Goal: Information Seeking & Learning: Check status

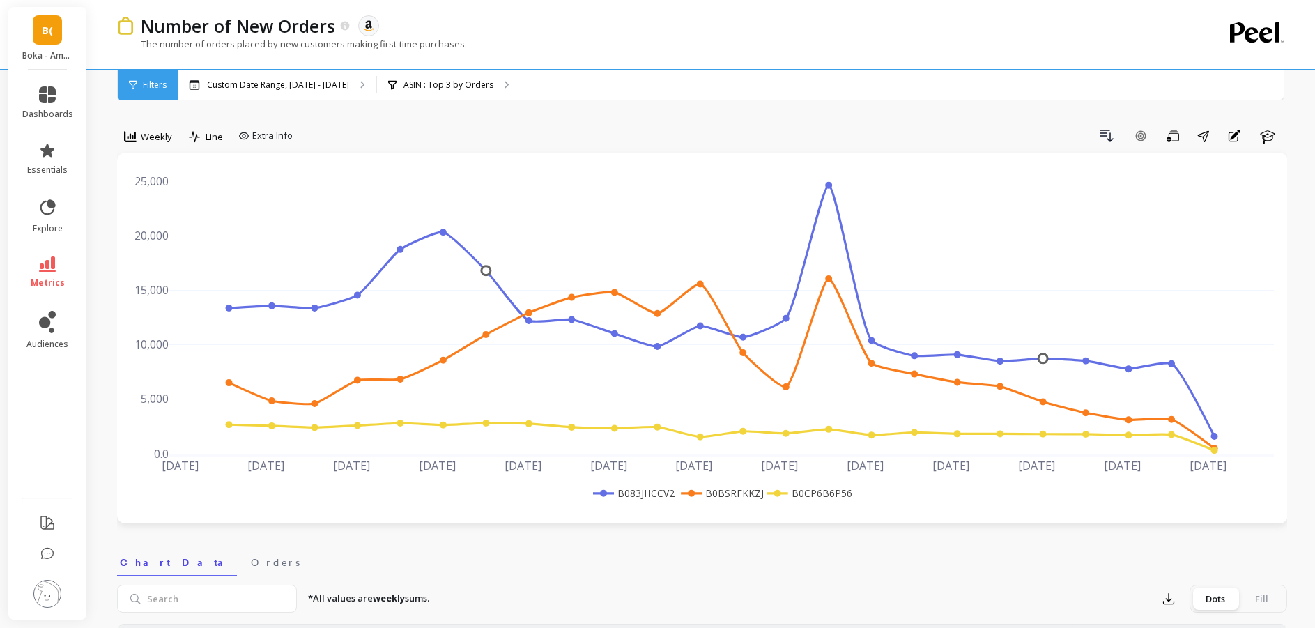
click at [796, 558] on nav "Chart Data Orders" at bounding box center [702, 560] width 1170 height 32
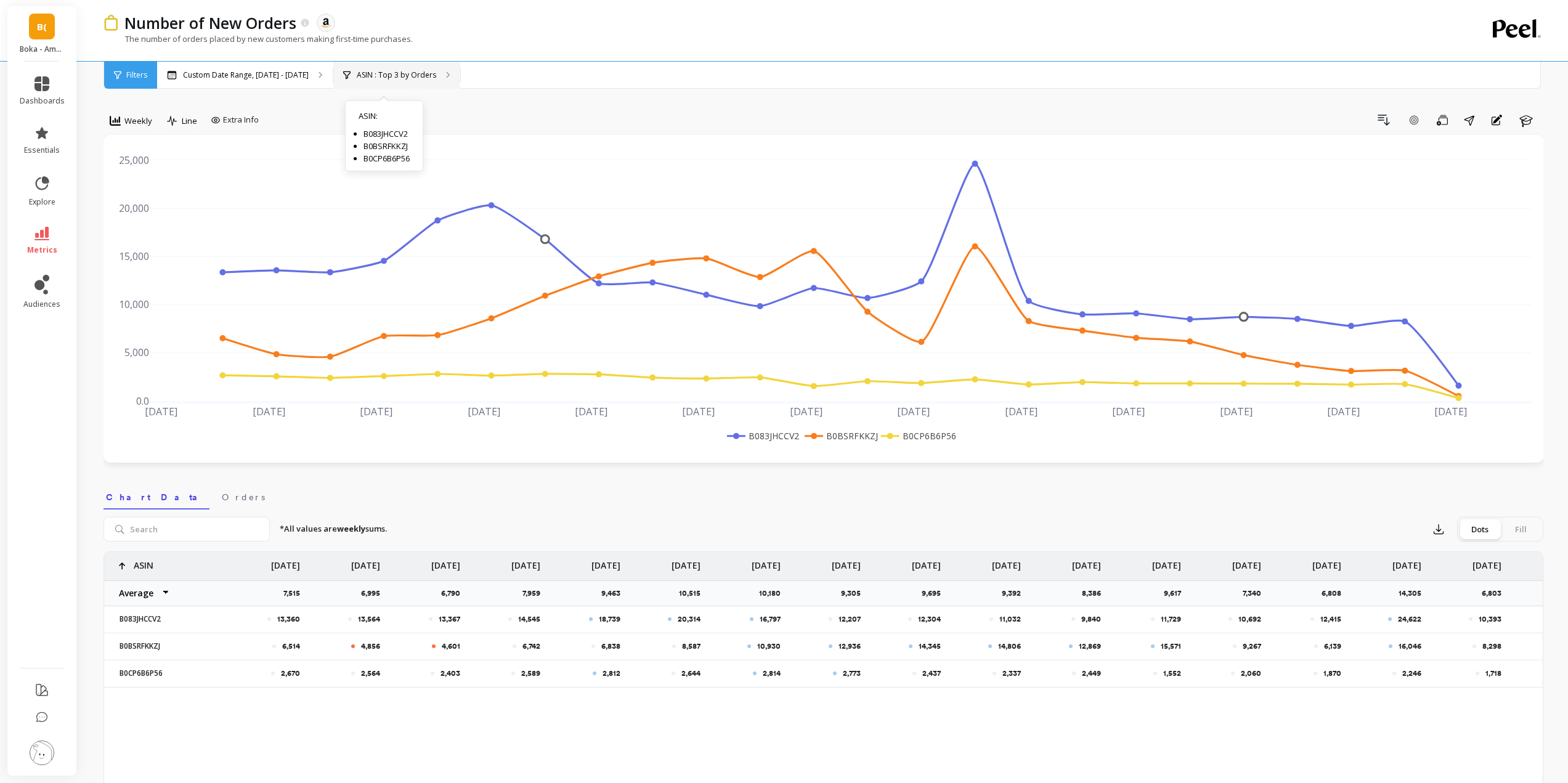
click at [395, 68] on div "ASIN : Top 3 by Orders ASIN : B083JHCCV2 B0BSRFKKZJ B0CP6B6P56" at bounding box center [397, 75] width 127 height 27
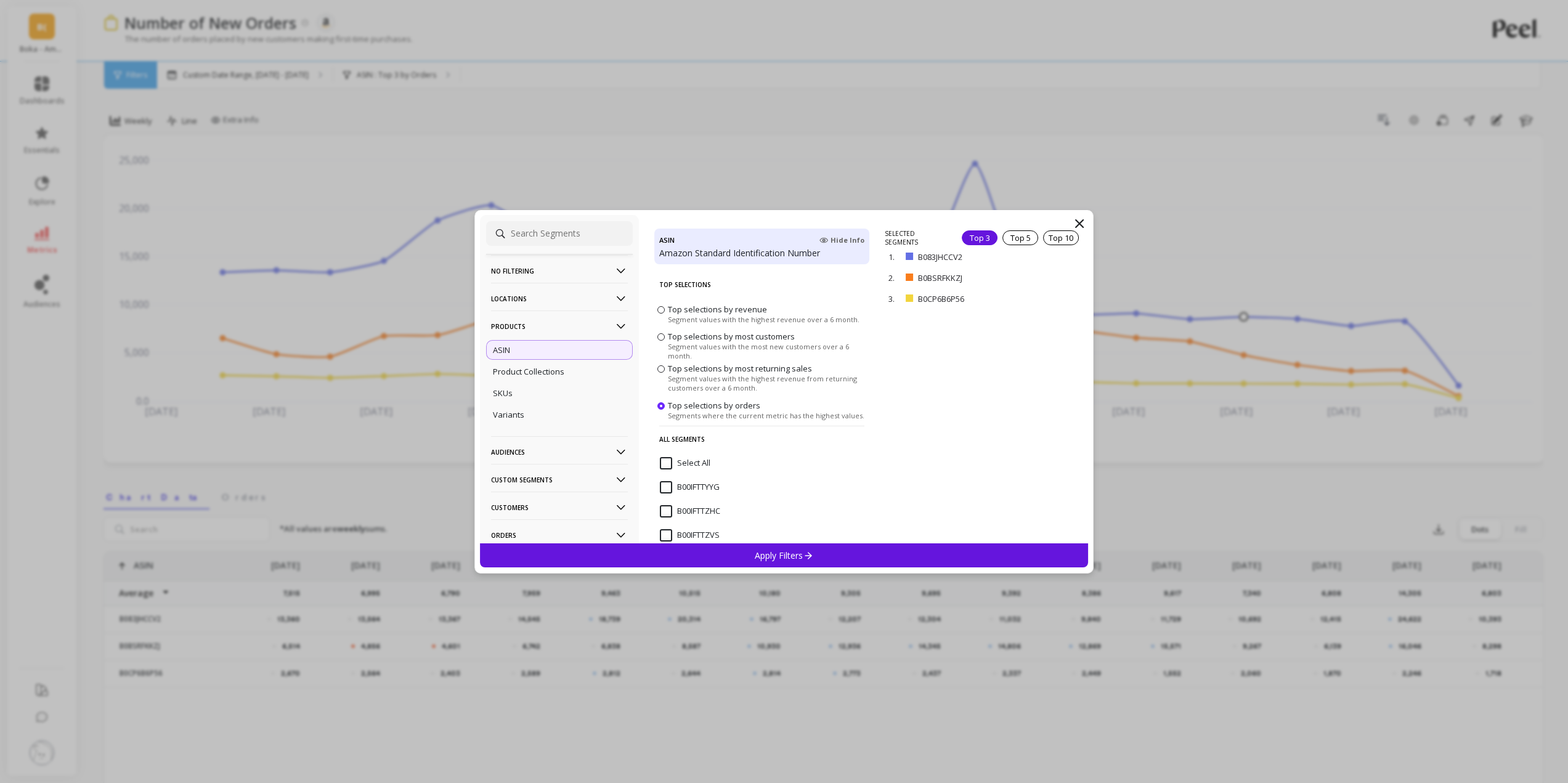
click at [540, 267] on p "No filtering" at bounding box center [559, 271] width 137 height 32
click at [524, 297] on div "Overall" at bounding box center [559, 294] width 147 height 19
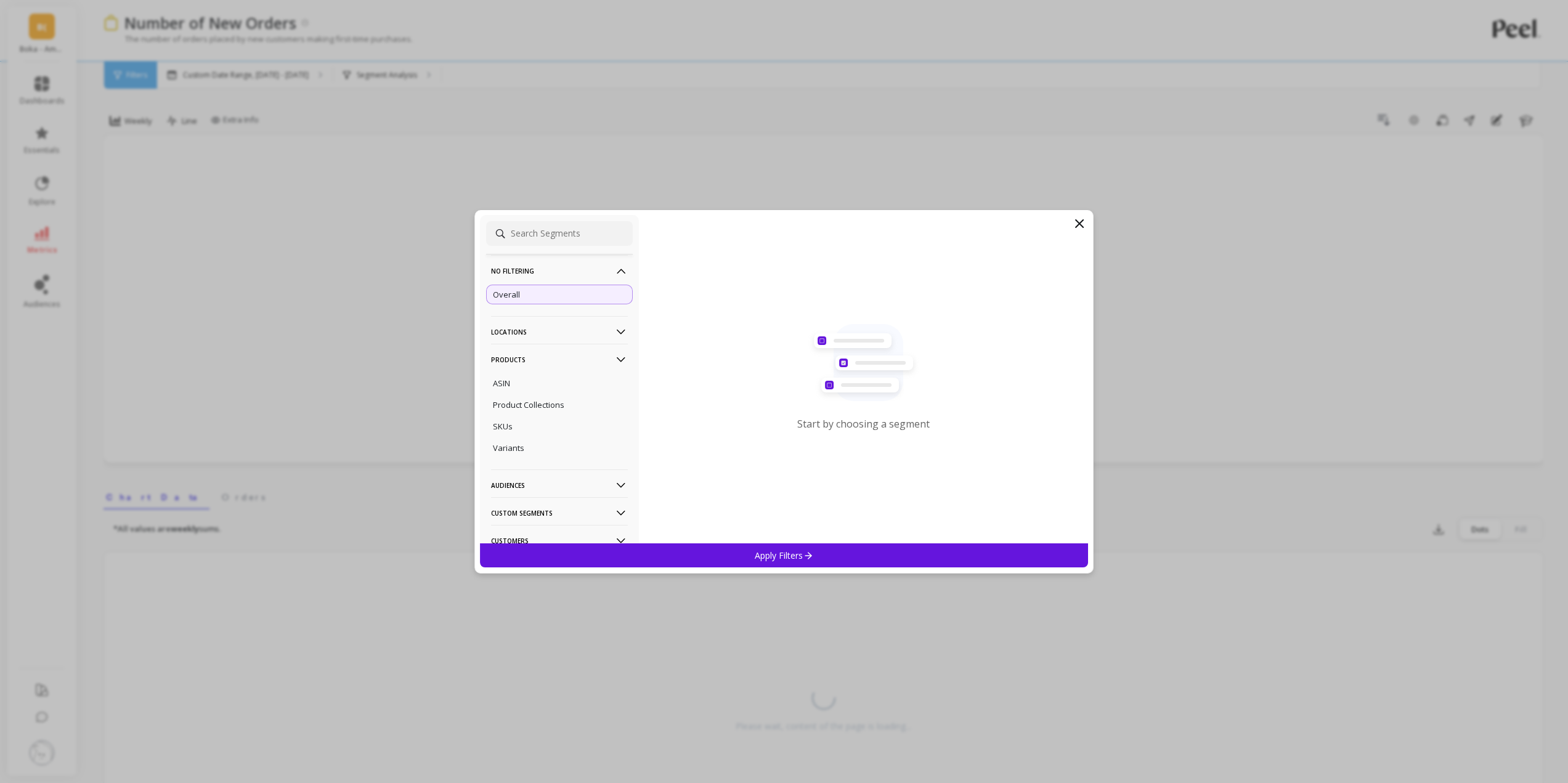
click at [741, 557] on div "Apply Filters" at bounding box center [784, 555] width 609 height 24
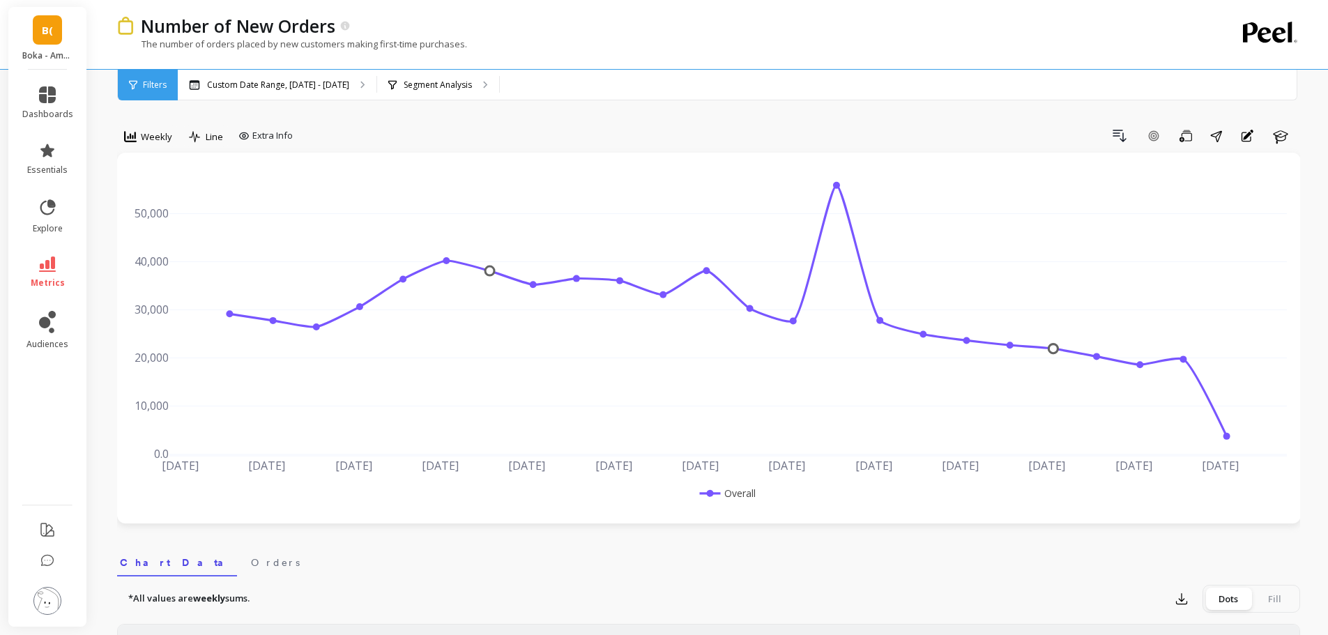
click at [1009, 555] on nav "Chart Data Orders" at bounding box center [708, 560] width 1183 height 32
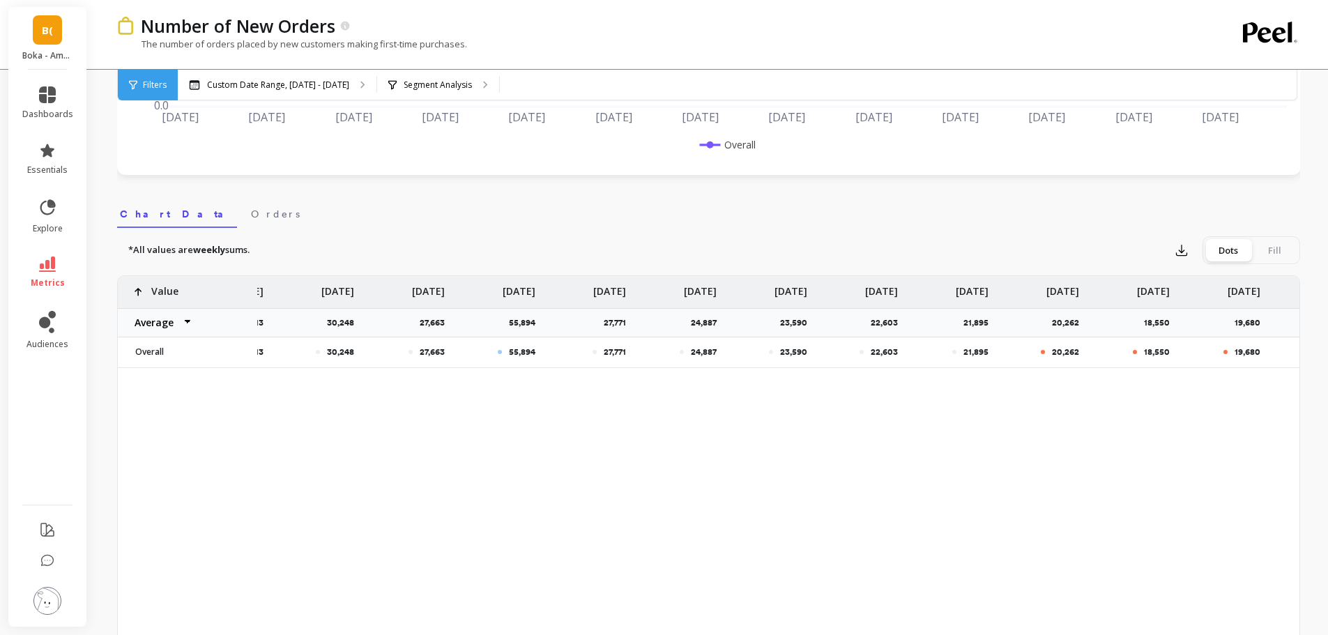
scroll to position [0, 1133]
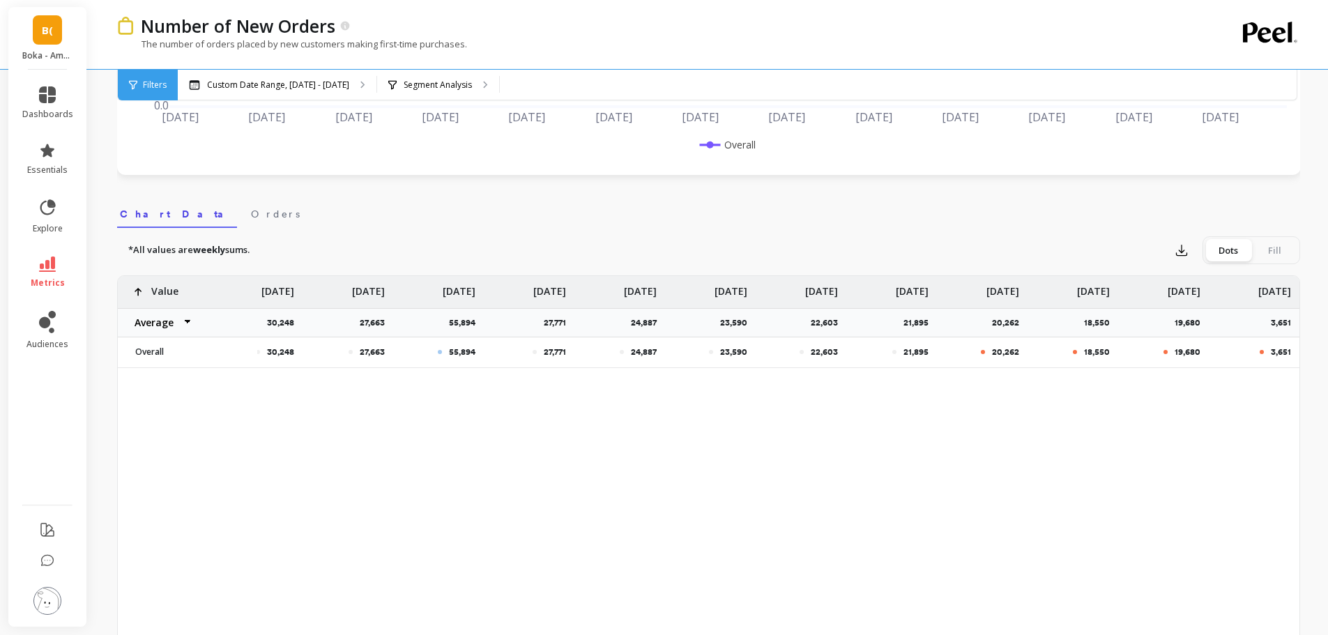
click at [1172, 491] on div "36,040 33,133 38,113 30,248 27,663 55,894 27,771 24,887 23,590 22,603 21,895 20…" at bounding box center [708, 494] width 1183 height 439
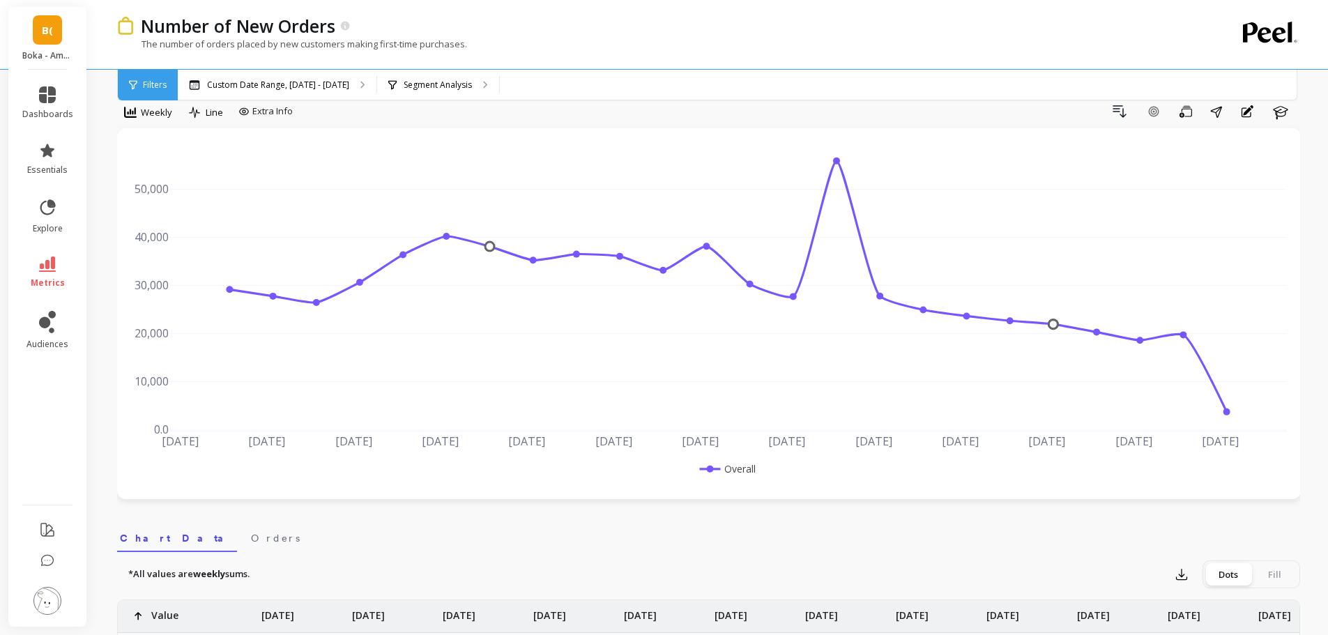
scroll to position [0, 0]
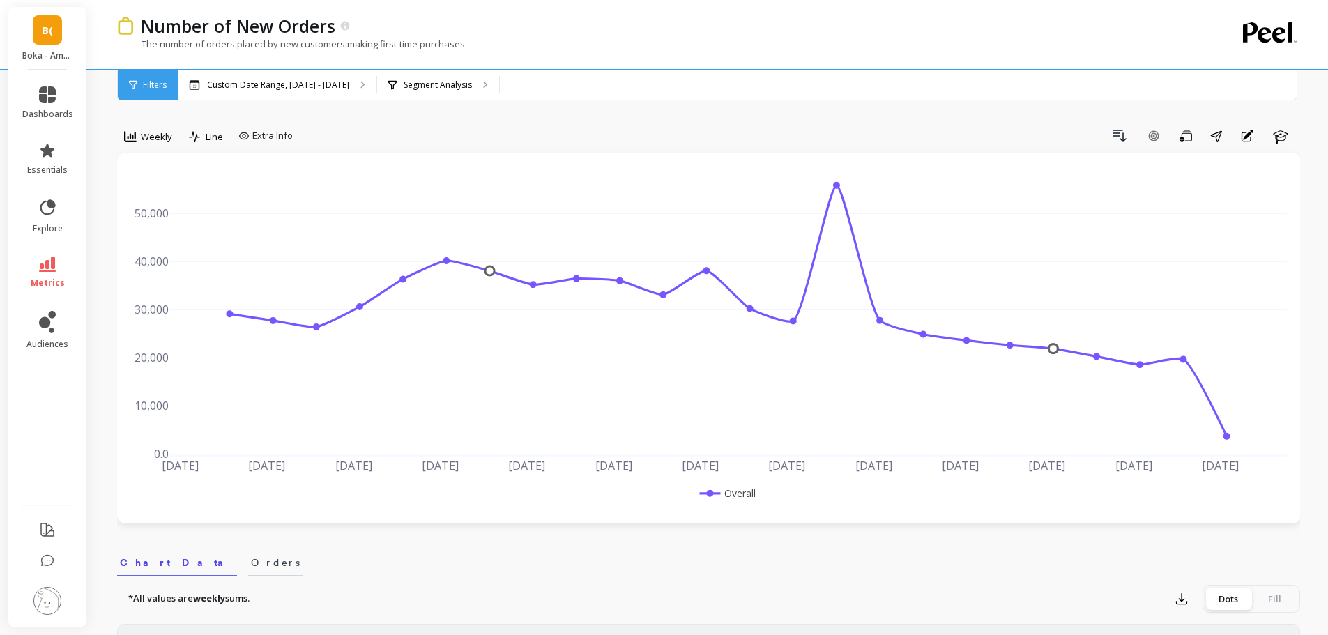
click at [251, 559] on span "Orders" at bounding box center [275, 562] width 49 height 14
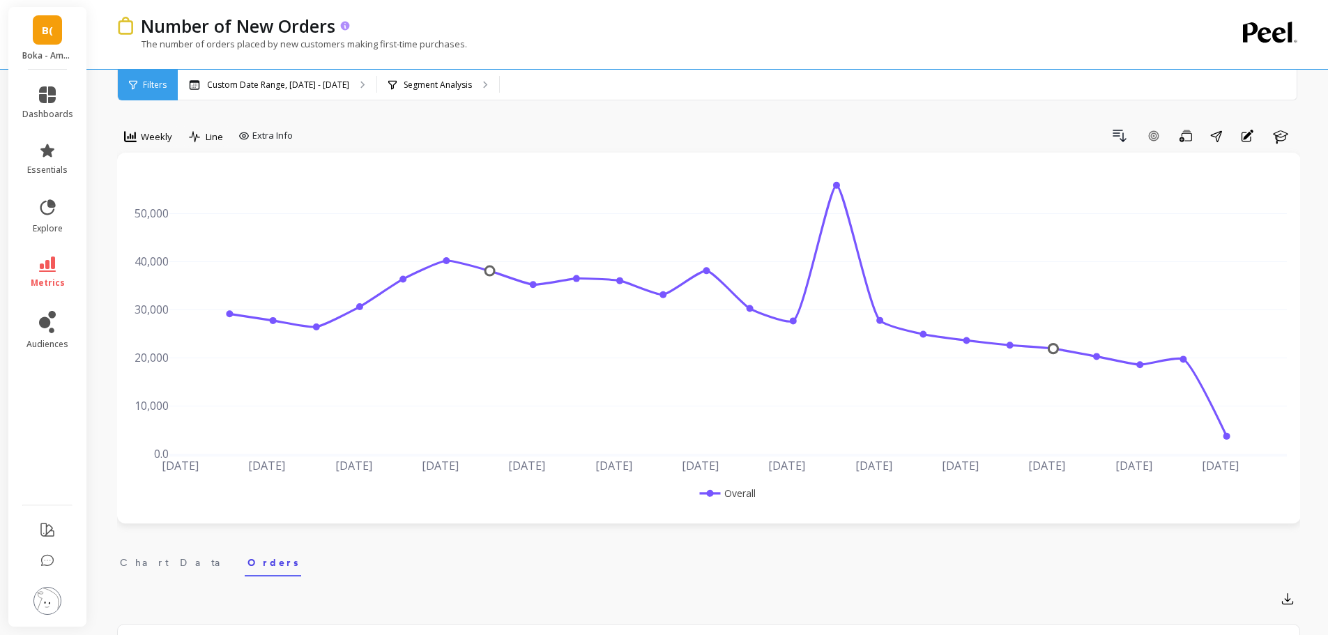
click at [349, 26] on icon at bounding box center [345, 25] width 9 height 9
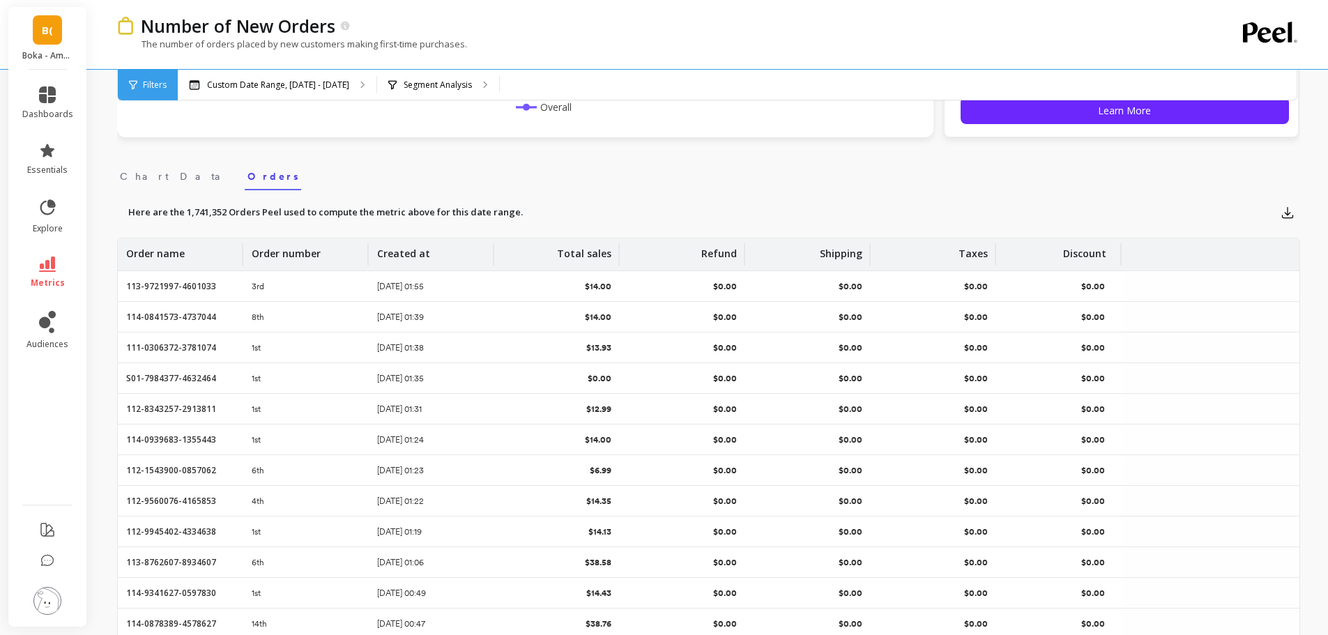
scroll to position [356, 0]
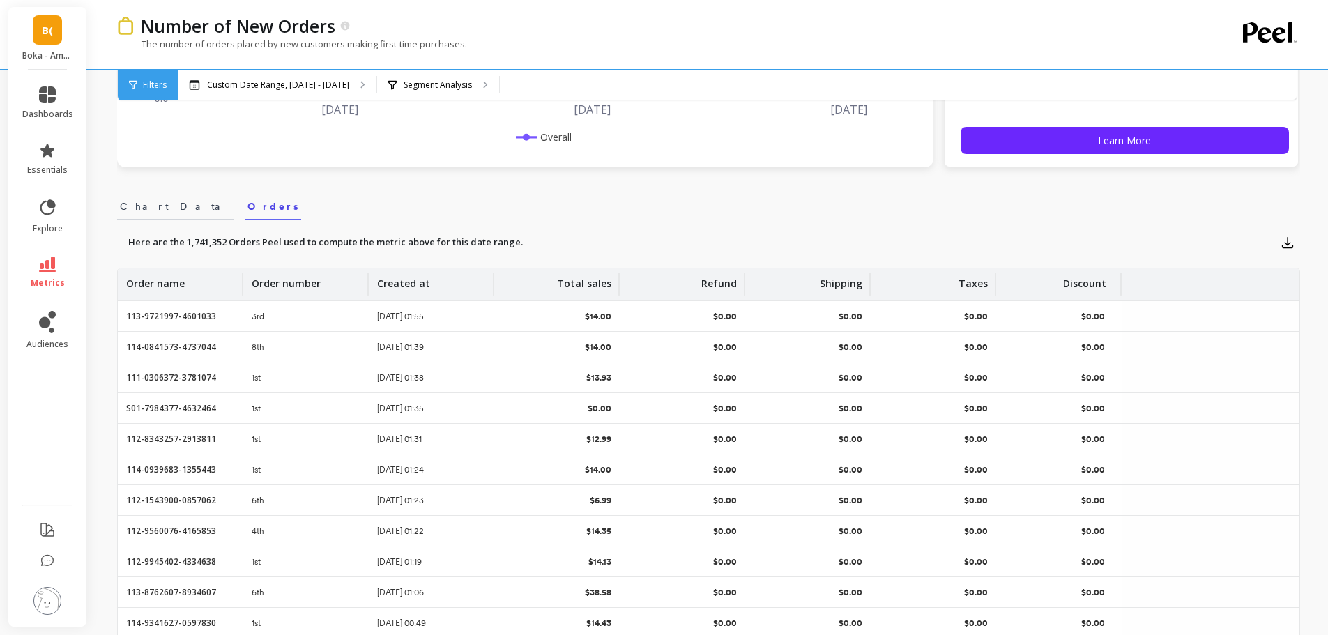
click at [151, 212] on span "Chart Data" at bounding box center [175, 206] width 111 height 14
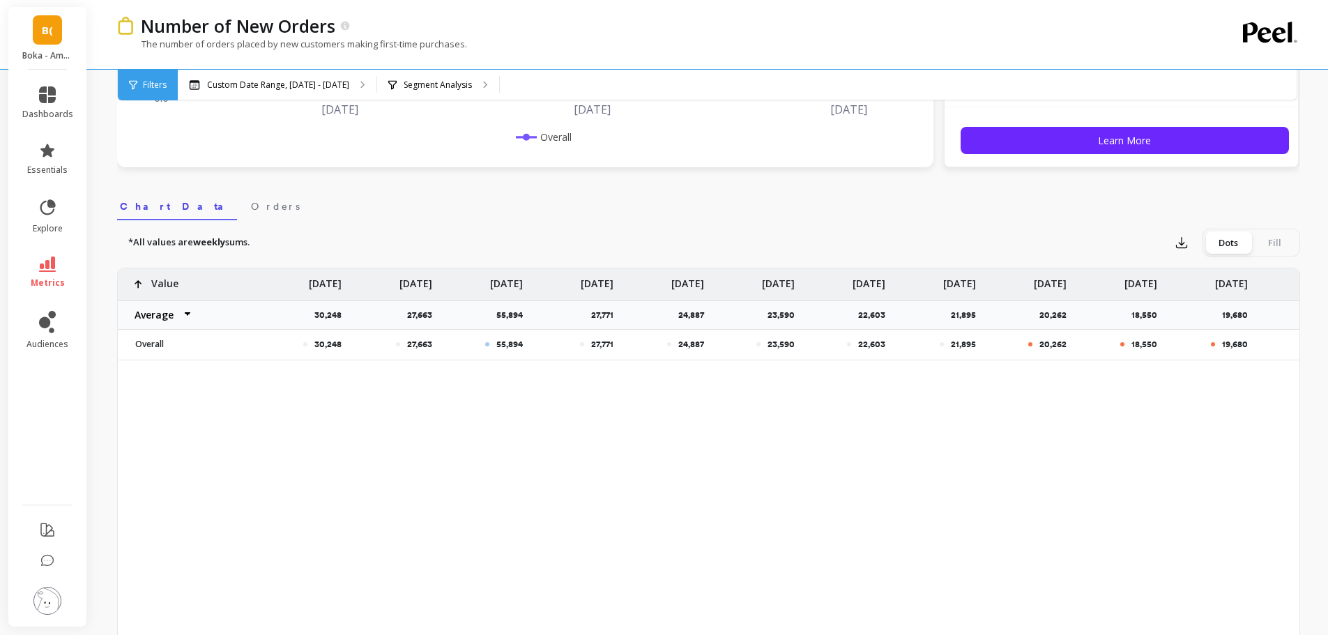
scroll to position [0, 1133]
